Goal: Transaction & Acquisition: Purchase product/service

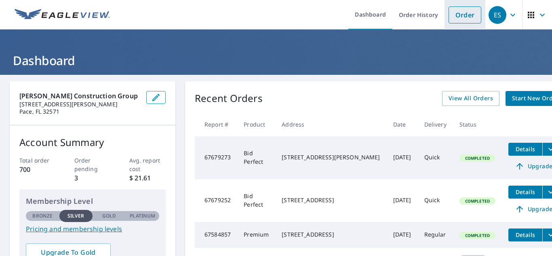
click at [471, 21] on link "Order" at bounding box center [464, 14] width 33 height 17
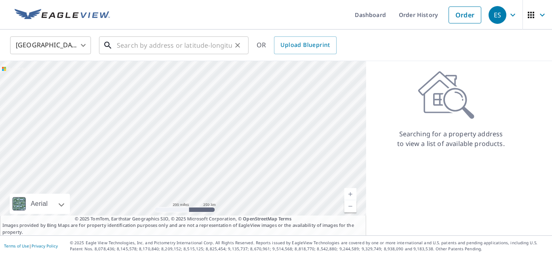
click at [220, 54] on div "​" at bounding box center [173, 45] width 149 height 18
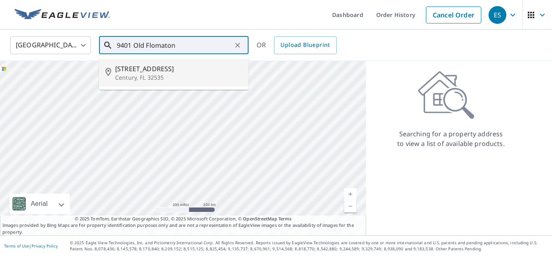
click at [160, 70] on span "[STREET_ADDRESS]" at bounding box center [178, 69] width 127 height 10
type input "[STREET_ADDRESS]"
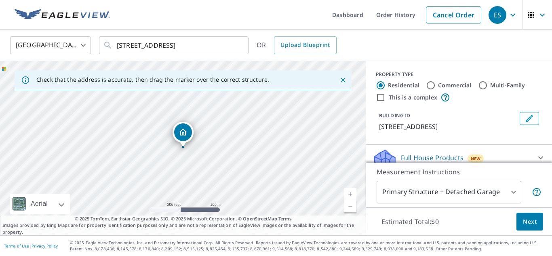
click at [513, 189] on body "ES ES Dashboard Order History Cancel Order ES [GEOGRAPHIC_DATA] US ​ [STREET_AD…" at bounding box center [276, 128] width 552 height 256
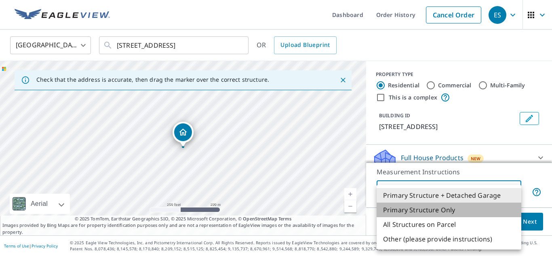
click at [461, 209] on li "Primary Structure Only" at bounding box center [448, 209] width 145 height 15
type input "2"
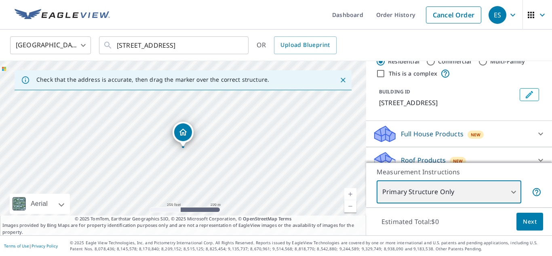
scroll to position [24, 0]
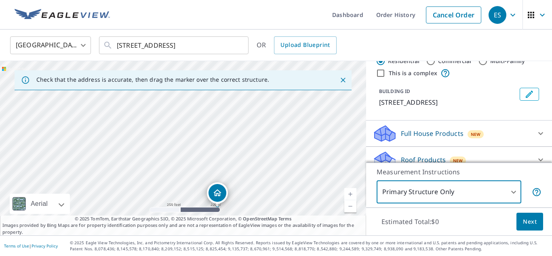
click at [355, 193] on link "Current Level 17, Zoom In" at bounding box center [350, 194] width 12 height 12
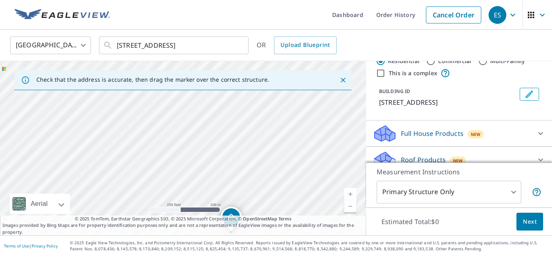
click at [350, 201] on link "Current Level 17, Zoom Out" at bounding box center [350, 206] width 12 height 12
click at [353, 192] on link "Current Level 17, Zoom In" at bounding box center [350, 194] width 12 height 12
click at [351, 199] on link "Current Level 17, Zoom In" at bounding box center [350, 194] width 12 height 12
click at [354, 200] on link "Current Level 17.643856189774723, Zoom In" at bounding box center [350, 194] width 12 height 12
click at [354, 198] on link "Current Level 17.643856189774723, Zoom In" at bounding box center [350, 194] width 12 height 12
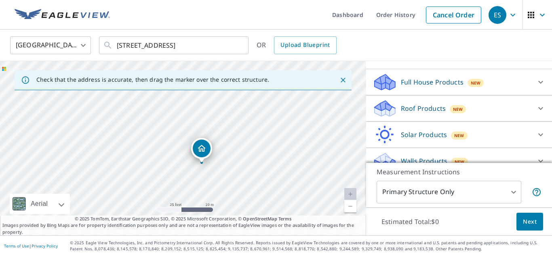
scroll to position [87, 0]
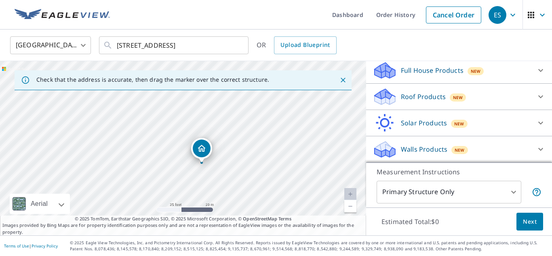
click at [540, 126] on icon at bounding box center [541, 123] width 10 height 10
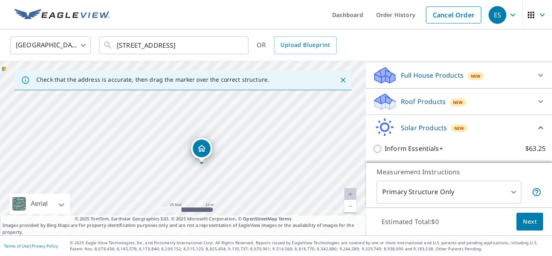
scroll to position [71, 0]
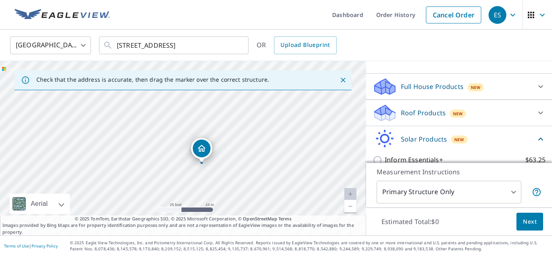
click at [537, 119] on div at bounding box center [540, 112] width 19 height 19
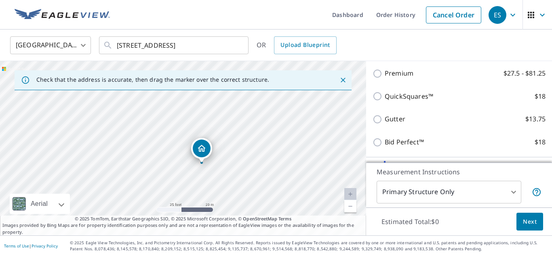
scroll to position [137, 0]
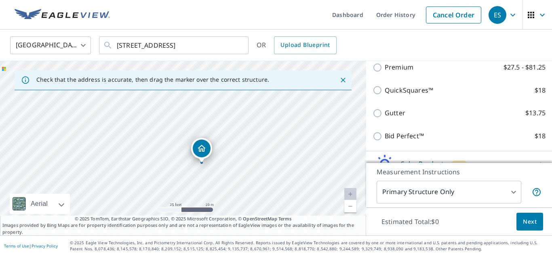
click at [380, 137] on input "Bid Perfect™ $18" at bounding box center [378, 136] width 12 height 10
checkbox input "true"
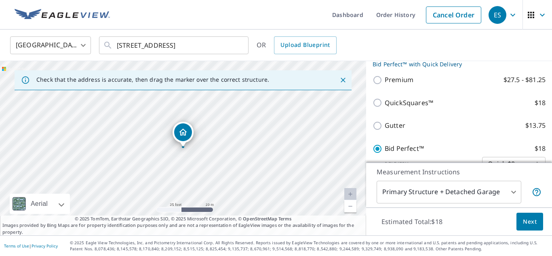
scroll to position [150, 0]
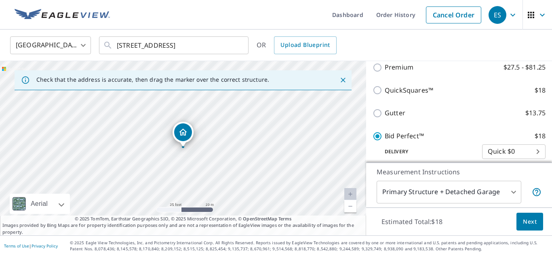
click at [515, 192] on body "ES ES Dashboard Order History Cancel Order ES [GEOGRAPHIC_DATA] US ​ [STREET_AD…" at bounding box center [276, 128] width 552 height 256
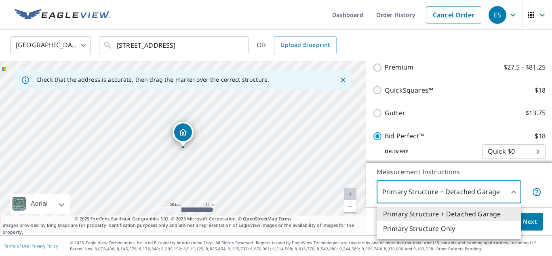
click at [475, 229] on li "Primary Structure Only" at bounding box center [448, 228] width 145 height 15
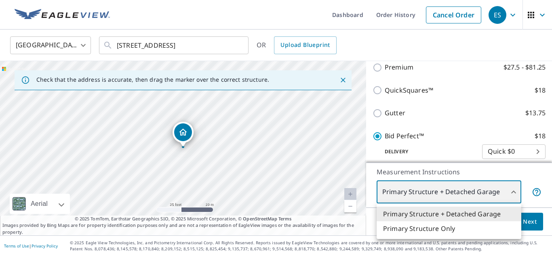
type input "2"
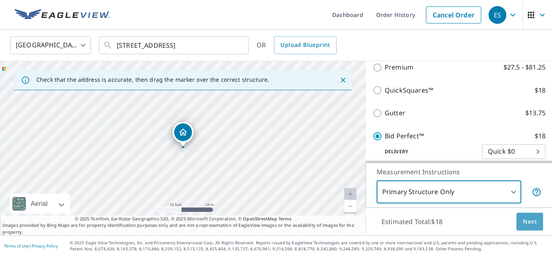
click at [529, 221] on span "Next" at bounding box center [530, 221] width 14 height 10
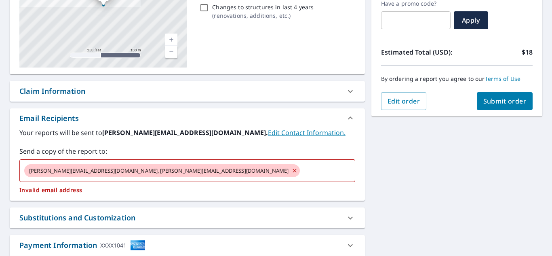
scroll to position [142, 0]
click at [291, 171] on icon at bounding box center [294, 170] width 6 height 9
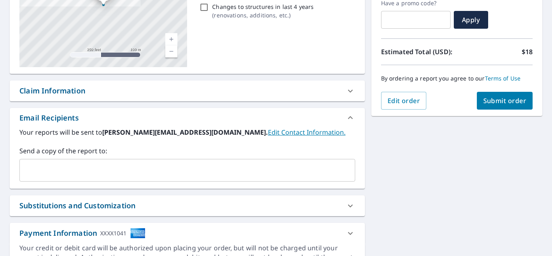
click at [146, 171] on input "text" at bounding box center [181, 169] width 316 height 15
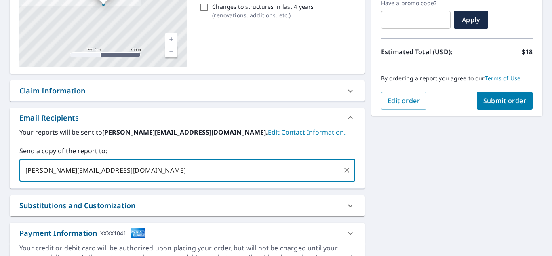
type input "[PERSON_NAME][EMAIL_ADDRESS][DOMAIN_NAME]"
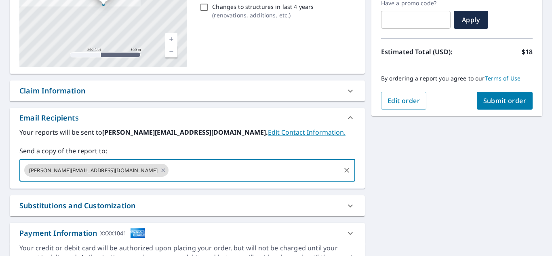
click at [497, 107] on button "Submit order" at bounding box center [505, 101] width 56 height 18
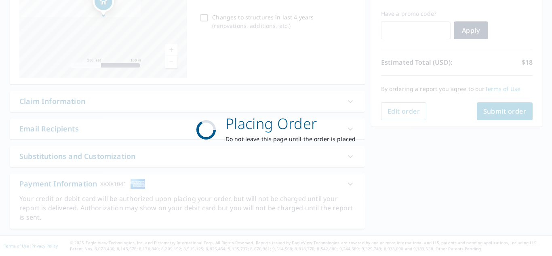
scroll to position [131, 0]
